Goal: Information Seeking & Learning: Learn about a topic

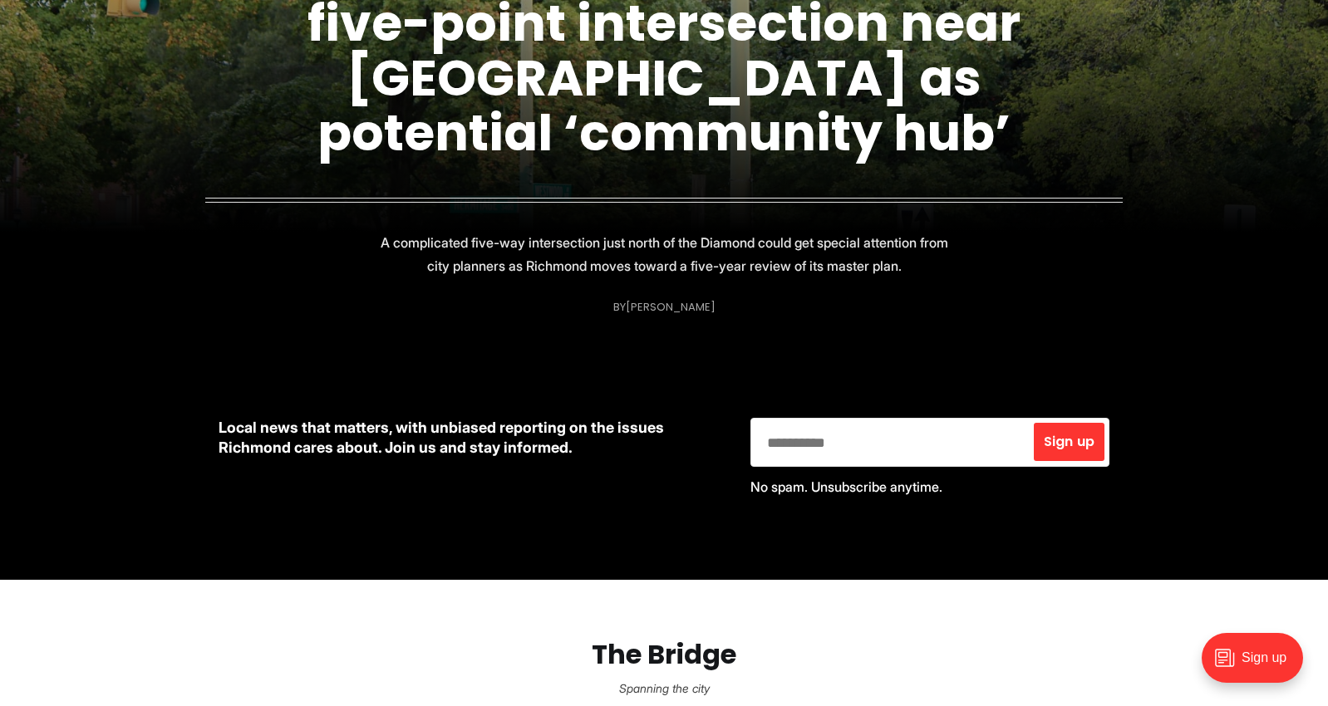
scroll to position [83, 0]
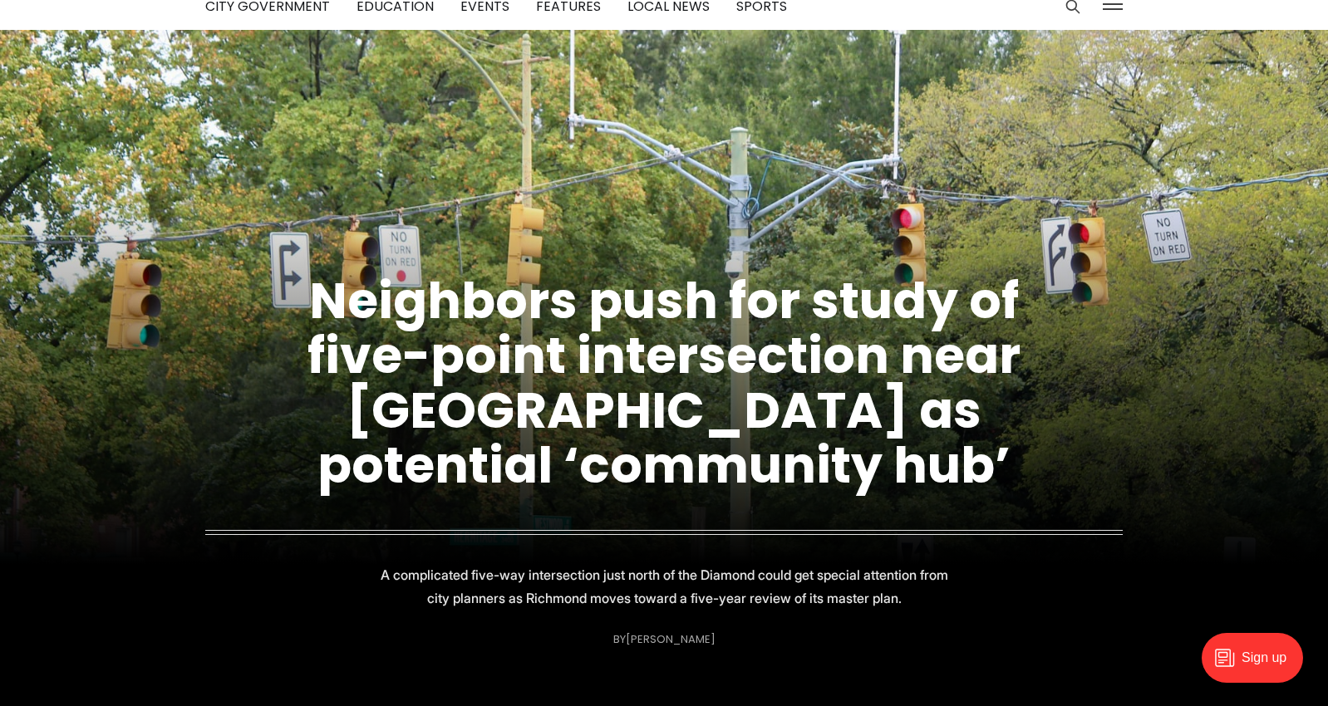
scroll to position [166, 0]
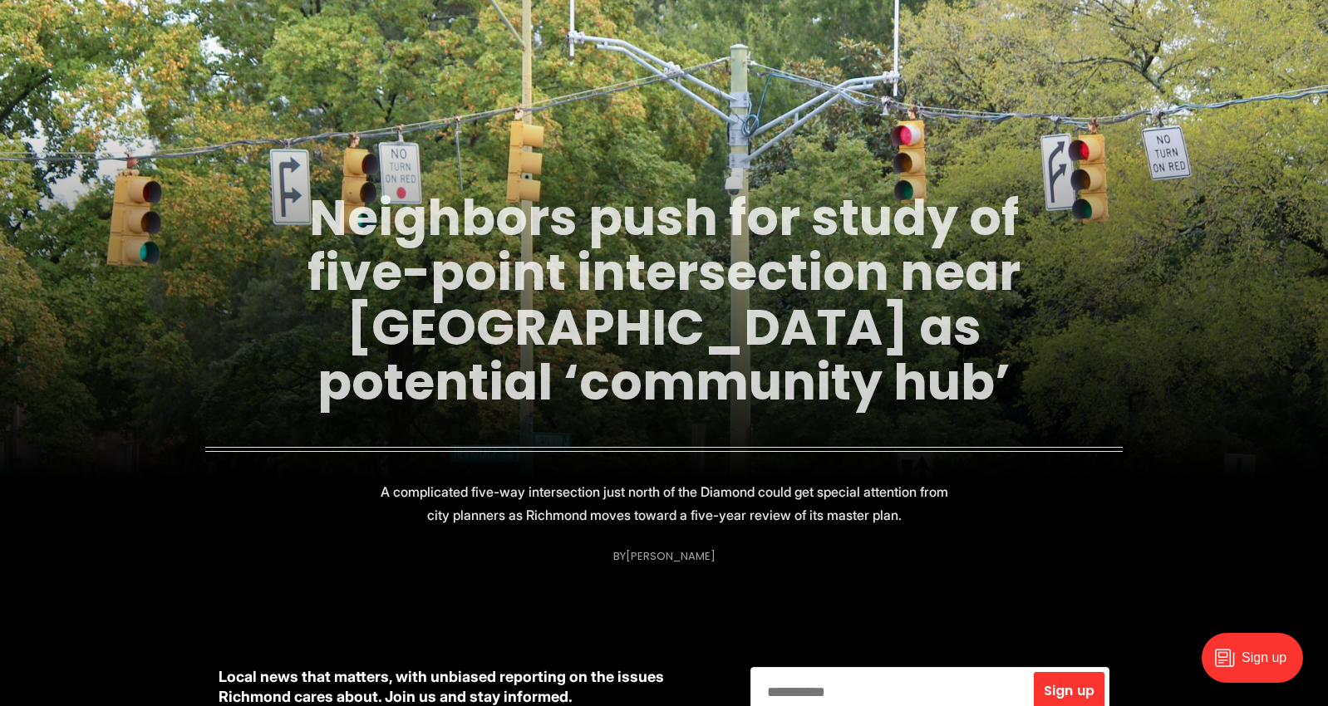
click at [481, 263] on link "Neighbors push for study of five-point intersection near [GEOGRAPHIC_DATA] as p…" at bounding box center [663, 300] width 713 height 234
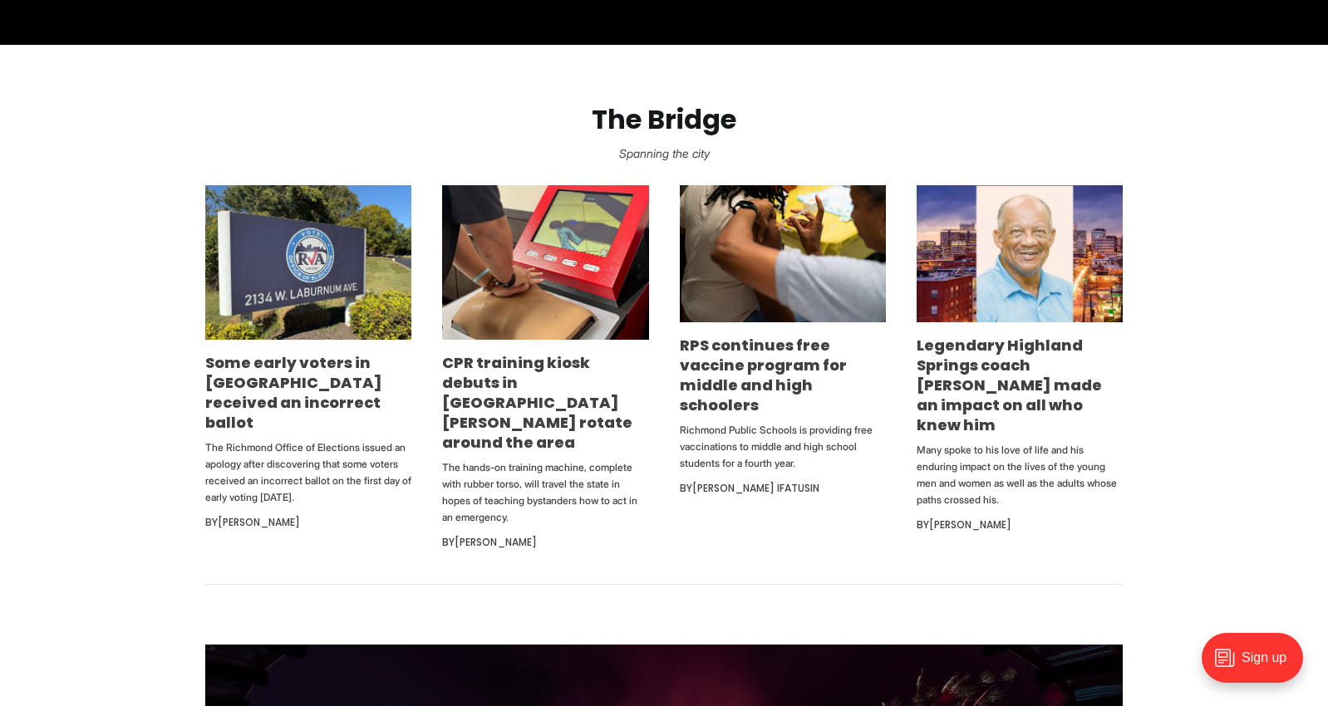
scroll to position [997, 0]
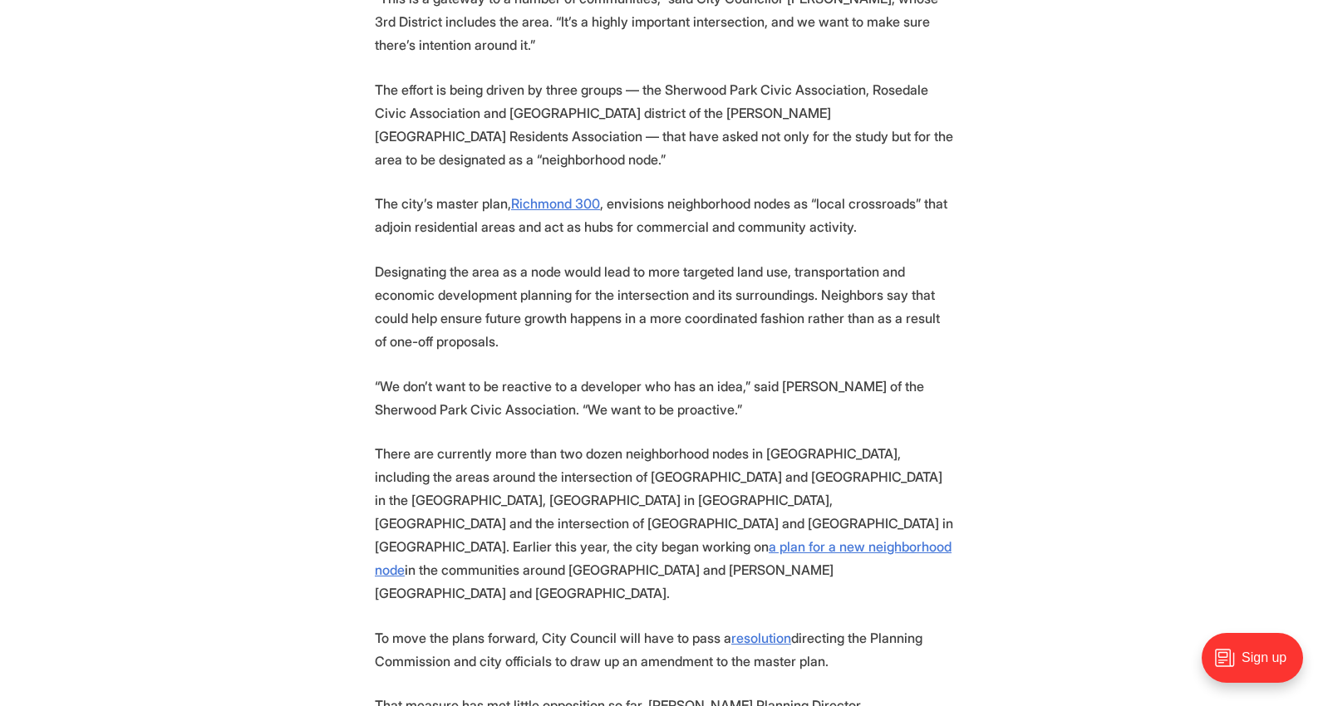
scroll to position [2160, 0]
